Goal: Contribute content: Add original content to the website for others to see

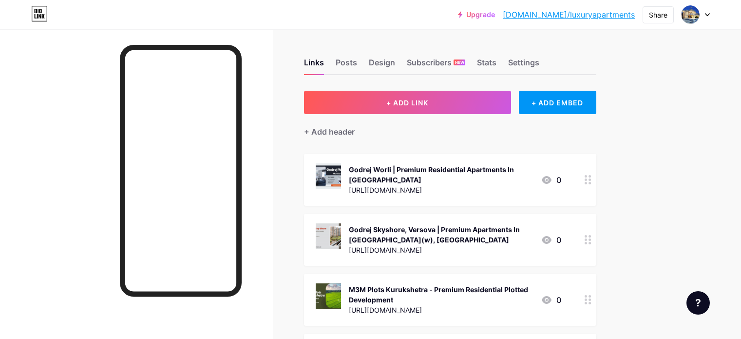
click at [428, 99] on span "+ ADD LINK" at bounding box center [408, 102] width 42 height 8
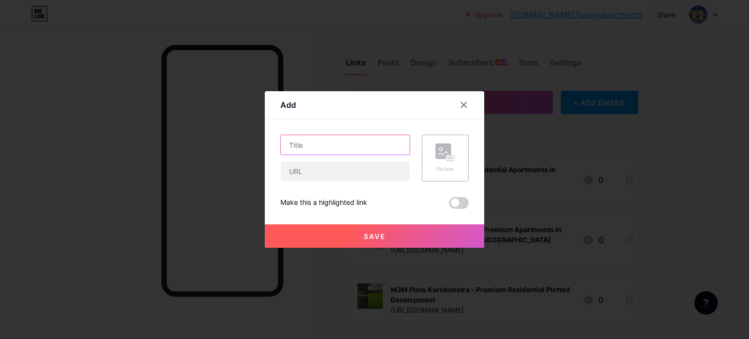
click at [339, 138] on input "text" at bounding box center [345, 144] width 129 height 19
click at [308, 148] on input "text" at bounding box center [345, 144] width 129 height 19
paste input "Adani Bandra Reclamation | Luxurious 3, 4 & 5 BHK Apartments In [GEOGRAPHIC_DAT…"
type input "Adani Bandra Reclamation | Luxurious 3, 4 & 5 BHK Apartments In [GEOGRAPHIC_DAT…"
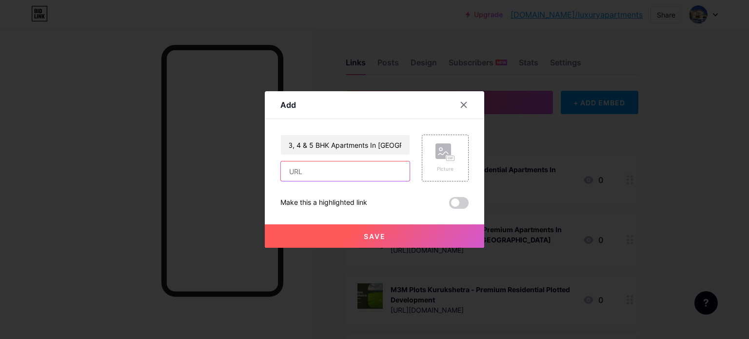
drag, startPoint x: 308, startPoint y: 176, endPoint x: 308, endPoint y: 171, distance: 5.4
click at [308, 176] on input "text" at bounding box center [345, 170] width 129 height 19
click at [327, 171] on input "text" at bounding box center [345, 170] width 129 height 19
paste input "[URL][DOMAIN_NAME]"
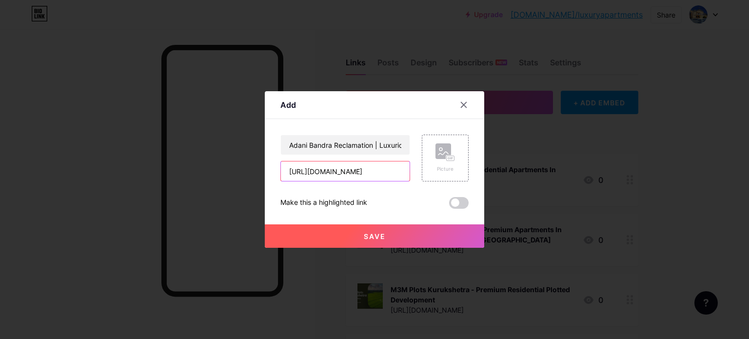
scroll to position [0, 150]
type input "[URL][DOMAIN_NAME]"
click at [447, 158] on rect at bounding box center [451, 158] width 8 height 5
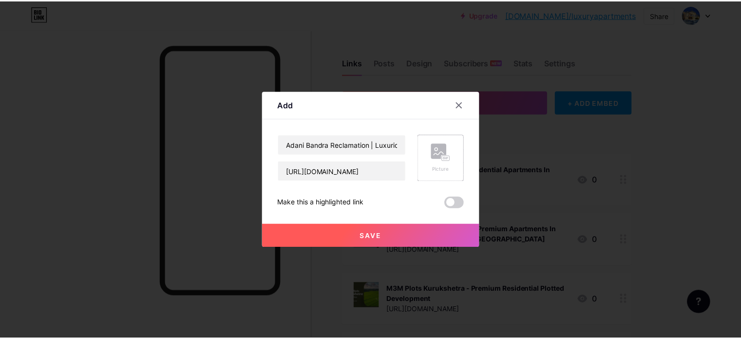
scroll to position [0, 0]
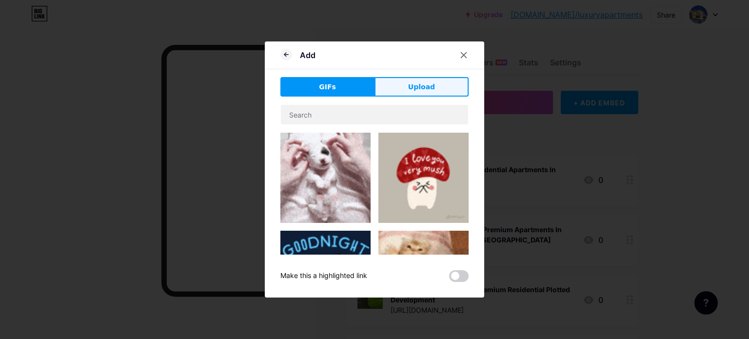
click at [414, 85] on span "Upload" at bounding box center [421, 87] width 27 height 10
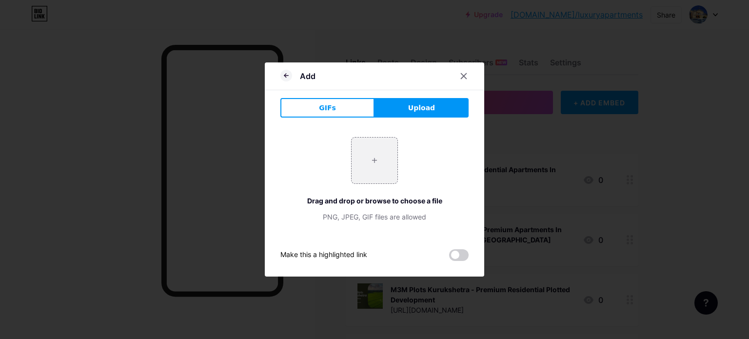
click at [404, 110] on button "Upload" at bounding box center [421, 107] width 94 height 19
click at [375, 160] on input "file" at bounding box center [374, 160] width 46 height 46
type input "C:\fakepath\1.jpg"
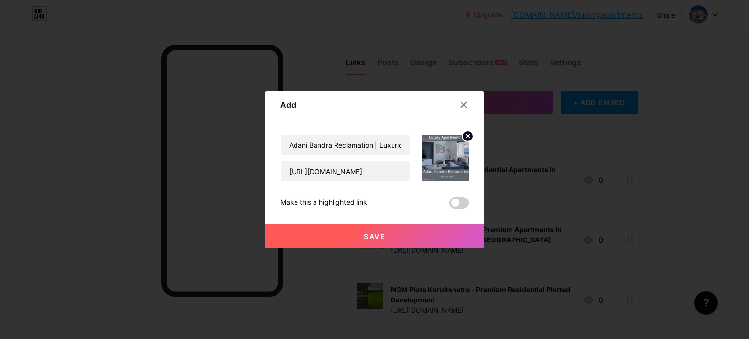
click at [386, 230] on button "Save" at bounding box center [374, 235] width 219 height 23
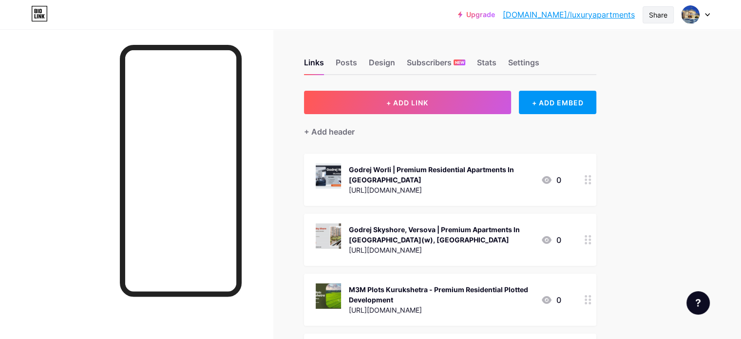
click at [659, 18] on div "Share" at bounding box center [658, 15] width 19 height 10
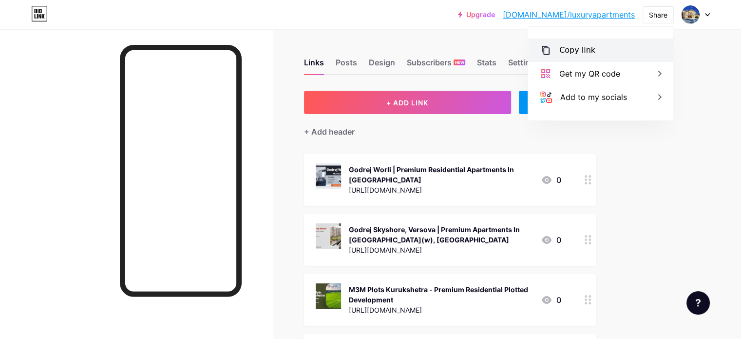
click at [602, 50] on div "Copy link" at bounding box center [600, 50] width 145 height 23
